Goal: Task Accomplishment & Management: Manage account settings

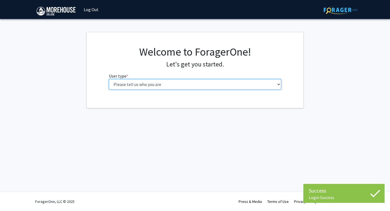
click at [220, 86] on select "Please tell us who you are Undergraduate Student Master's Student Doctoral Cand…" at bounding box center [195, 84] width 173 height 10
select select "1: undergrad"
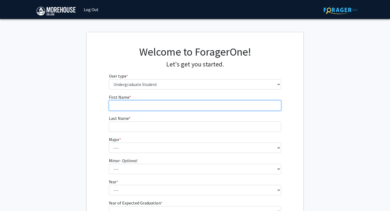
click at [218, 104] on input "First Name * required" at bounding box center [195, 105] width 173 height 10
type input "[DEMOGRAPHIC_DATA]"
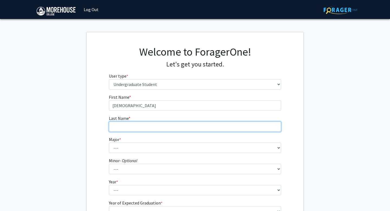
click at [227, 131] on input "Last Name * required" at bounding box center [195, 126] width 173 height 10
type input "[PERSON_NAME]"
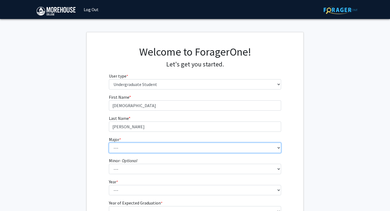
click at [242, 147] on select "--- Africana Studies Applied Physics Art History Art Studies Biology Business A…" at bounding box center [195, 148] width 173 height 10
select select "27: 2117"
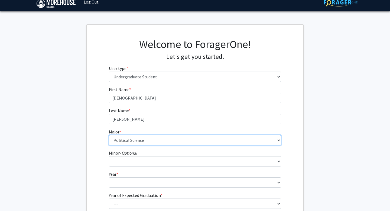
scroll to position [22, 0]
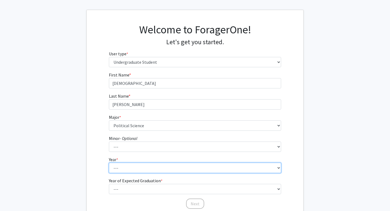
click at [201, 167] on select "--- First-year Sophomore Junior Senior Postbaccalaureate Certificate" at bounding box center [195, 168] width 173 height 10
select select "3: junior"
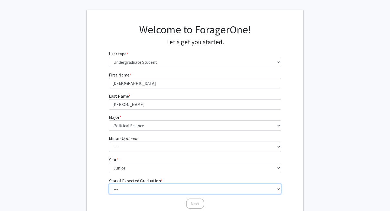
click at [195, 186] on select "--- 2025 2026 2027 2028 2029 2030 2031 2032 2033 2034" at bounding box center [195, 189] width 173 height 10
select select "3: 2027"
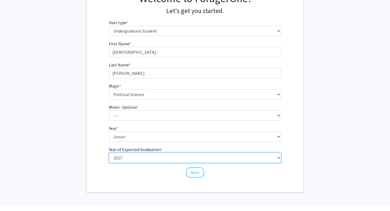
scroll to position [66, 0]
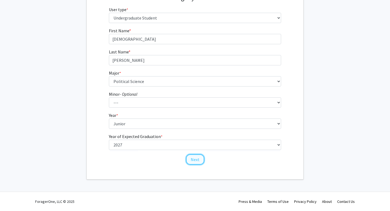
click at [194, 158] on button "Next" at bounding box center [195, 159] width 18 height 10
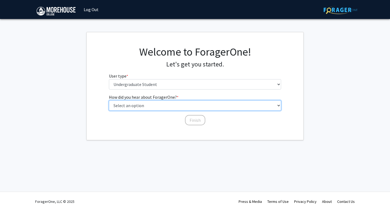
click at [169, 110] on select "Select an option Peer/student recommendation Faculty/staff recommendation Unive…" at bounding box center [195, 105] width 173 height 10
select select "2: faculty_recommendation"
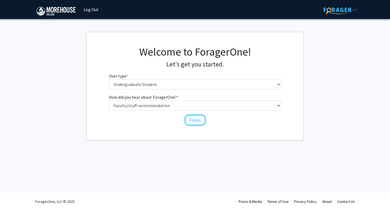
click at [196, 119] on button "Finish" at bounding box center [195, 120] width 20 height 10
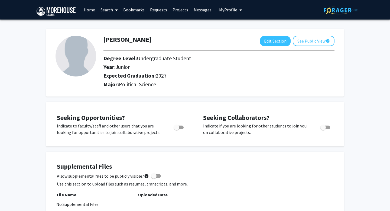
click at [114, 13] on span at bounding box center [115, 10] width 5 height 19
click at [121, 26] on span "Faculty/Staff" at bounding box center [118, 25] width 40 height 11
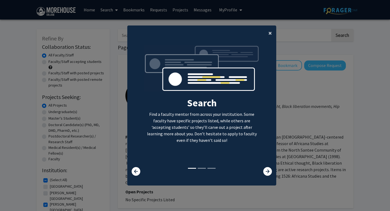
click at [272, 35] on button "×" at bounding box center [270, 32] width 12 height 15
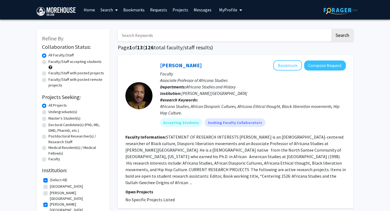
click at [138, 37] on input "Search Keywords" at bounding box center [224, 35] width 213 height 12
type input "jang"
click at [331, 29] on button "Search" at bounding box center [342, 35] width 22 height 12
checkbox input "false"
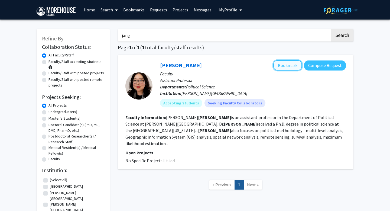
click at [292, 64] on button "Bookmark" at bounding box center [287, 65] width 29 height 10
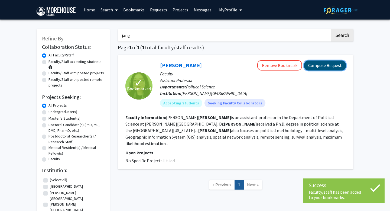
click at [317, 66] on button "Compose Request" at bounding box center [325, 65] width 42 height 10
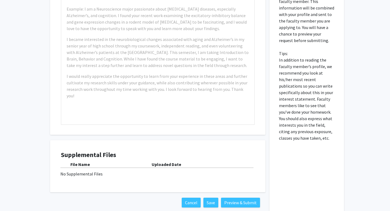
scroll to position [148, 0]
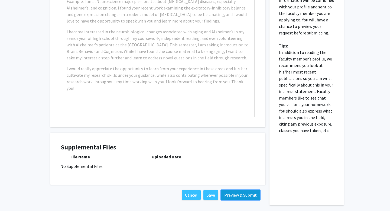
click at [243, 191] on button "Preview & Submit" at bounding box center [240, 195] width 39 height 10
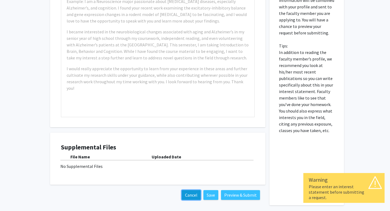
click at [188, 193] on button "Cancel" at bounding box center [191, 195] width 19 height 10
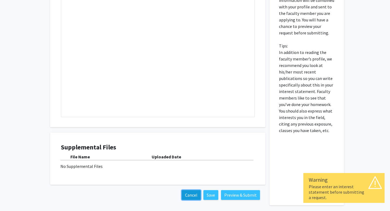
click at [197, 196] on button "Cancel" at bounding box center [191, 195] width 19 height 10
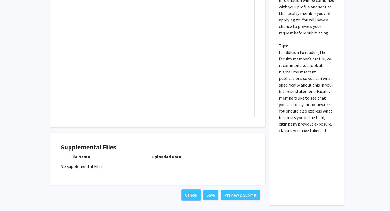
scroll to position [0, 0]
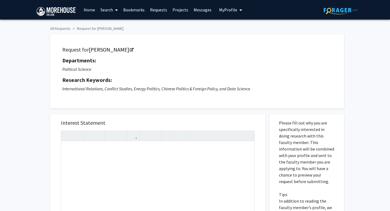
click at [90, 10] on link "Home" at bounding box center [89, 9] width 17 height 19
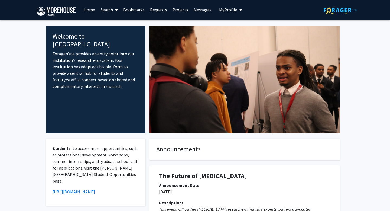
click at [239, 15] on span "My profile dropdown to access profile and logout" at bounding box center [239, 10] width 5 height 19
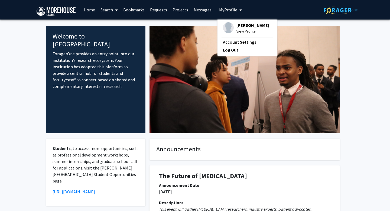
click at [241, 25] on span "[PERSON_NAME]" at bounding box center [253, 25] width 33 height 6
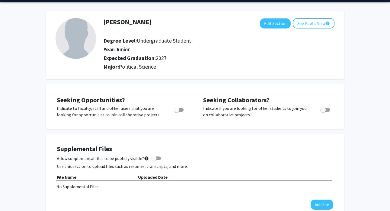
scroll to position [18, 0]
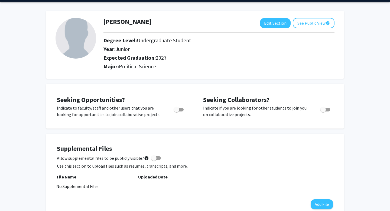
click at [182, 107] on label "Toggle" at bounding box center [178, 109] width 12 height 7
click at [177, 111] on input "Are you actively seeking opportunities?" at bounding box center [176, 111] width 0 height 0
checkbox input "true"
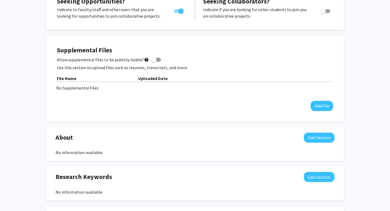
scroll to position [0, 0]
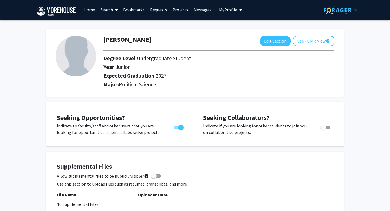
click at [117, 7] on span at bounding box center [115, 10] width 5 height 19
click at [129, 27] on span "Faculty/Staff" at bounding box center [118, 25] width 40 height 11
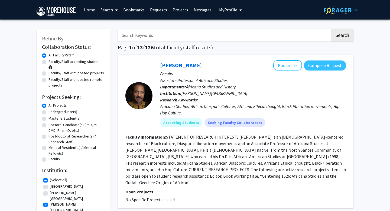
click at [175, 33] on input "Search Keywords" at bounding box center [224, 35] width 213 height 12
type input "jang"
click at [331, 29] on button "Search" at bounding box center [342, 35] width 22 height 12
checkbox input "false"
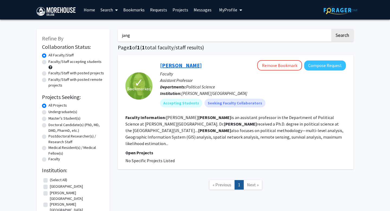
click at [194, 67] on link "[PERSON_NAME]" at bounding box center [181, 65] width 42 height 7
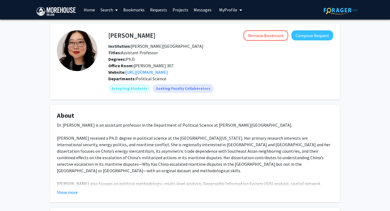
click at [234, 12] on span "My Profile" at bounding box center [228, 9] width 18 height 5
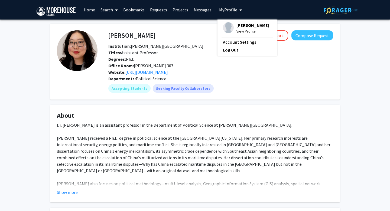
click at [237, 25] on span "[PERSON_NAME]" at bounding box center [253, 25] width 33 height 6
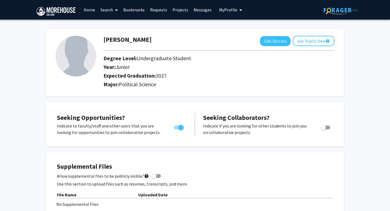
click at [88, 49] on img at bounding box center [76, 56] width 41 height 41
click at [272, 41] on button "Edit Section" at bounding box center [275, 41] width 31 height 10
select select "junior"
select select "2027"
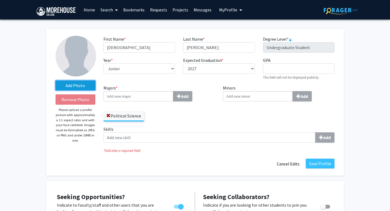
click at [80, 83] on label "Add Photo" at bounding box center [76, 85] width 40 height 10
click at [0, 0] on input "Add Photo" at bounding box center [0, 0] width 0 height 0
click at [83, 85] on label "Add Photo" at bounding box center [76, 85] width 40 height 10
click at [0, 0] on input "Add Photo" at bounding box center [0, 0] width 0 height 0
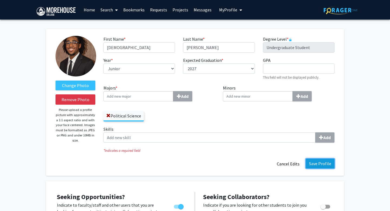
click at [315, 164] on button "Save Profile" at bounding box center [320, 164] width 29 height 10
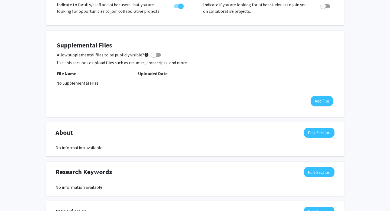
scroll to position [123, 0]
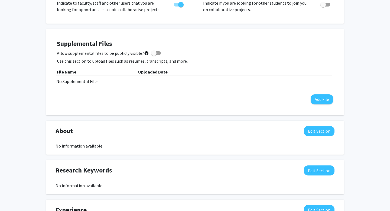
click at [153, 53] on span at bounding box center [153, 52] width 5 height 5
click at [154, 55] on input "Allow supplemental files to be publicly visible? help" at bounding box center [154, 55] width 0 height 0
checkbox input "true"
